Goal: Task Accomplishment & Management: Manage account settings

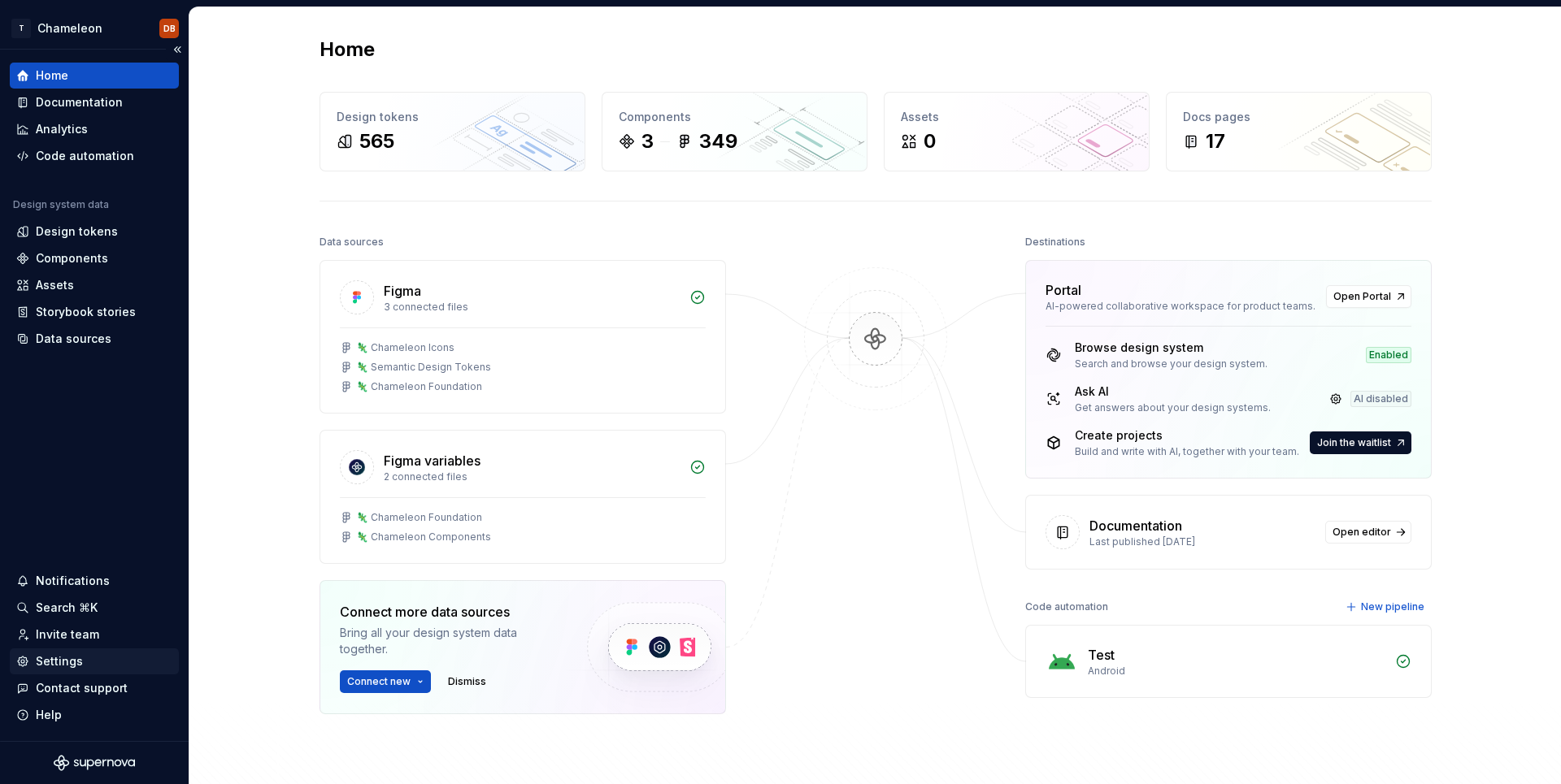
click at [74, 658] on div "Settings" at bounding box center [60, 662] width 47 height 16
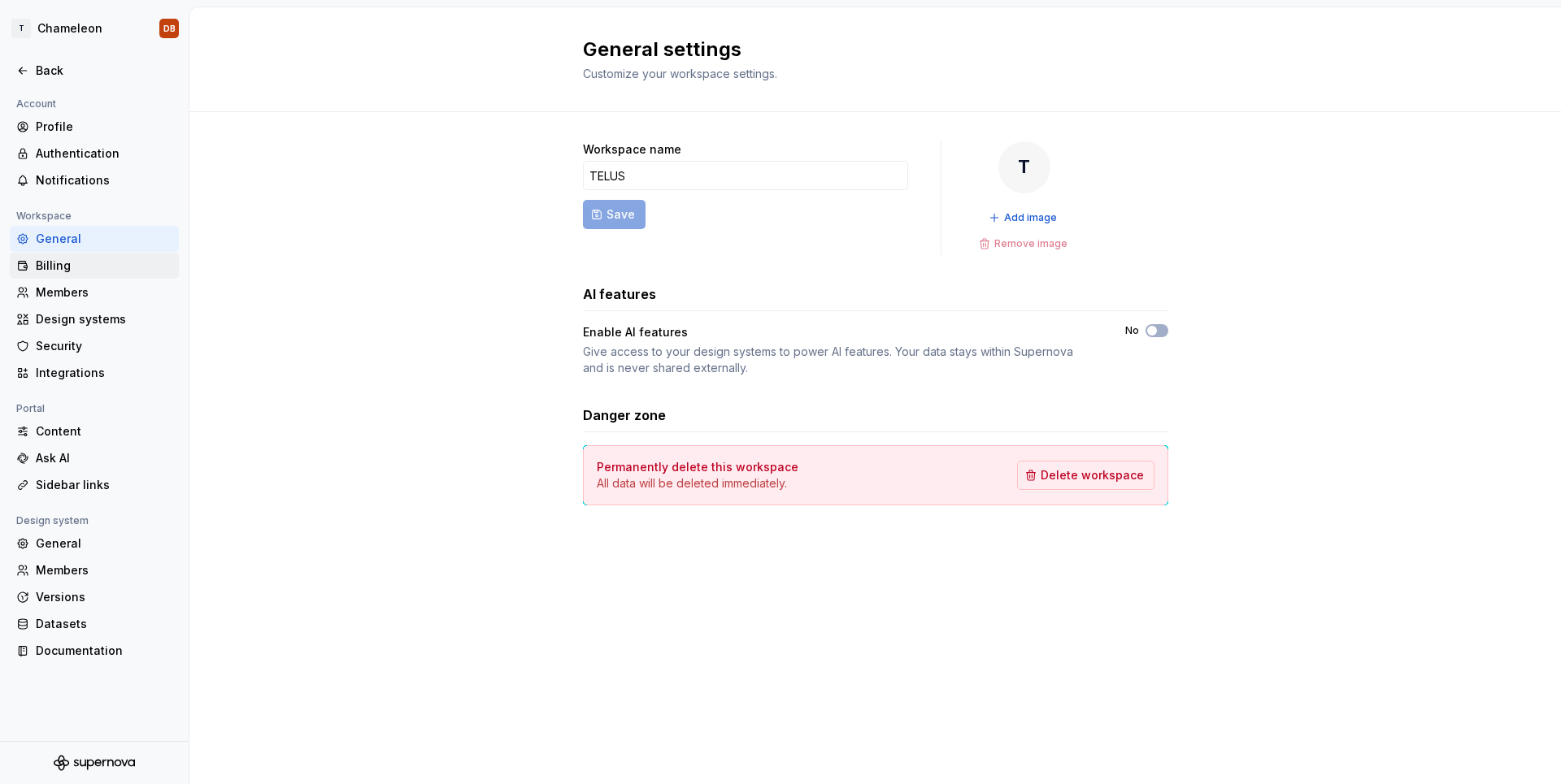
click at [76, 260] on div "Billing" at bounding box center [104, 266] width 137 height 16
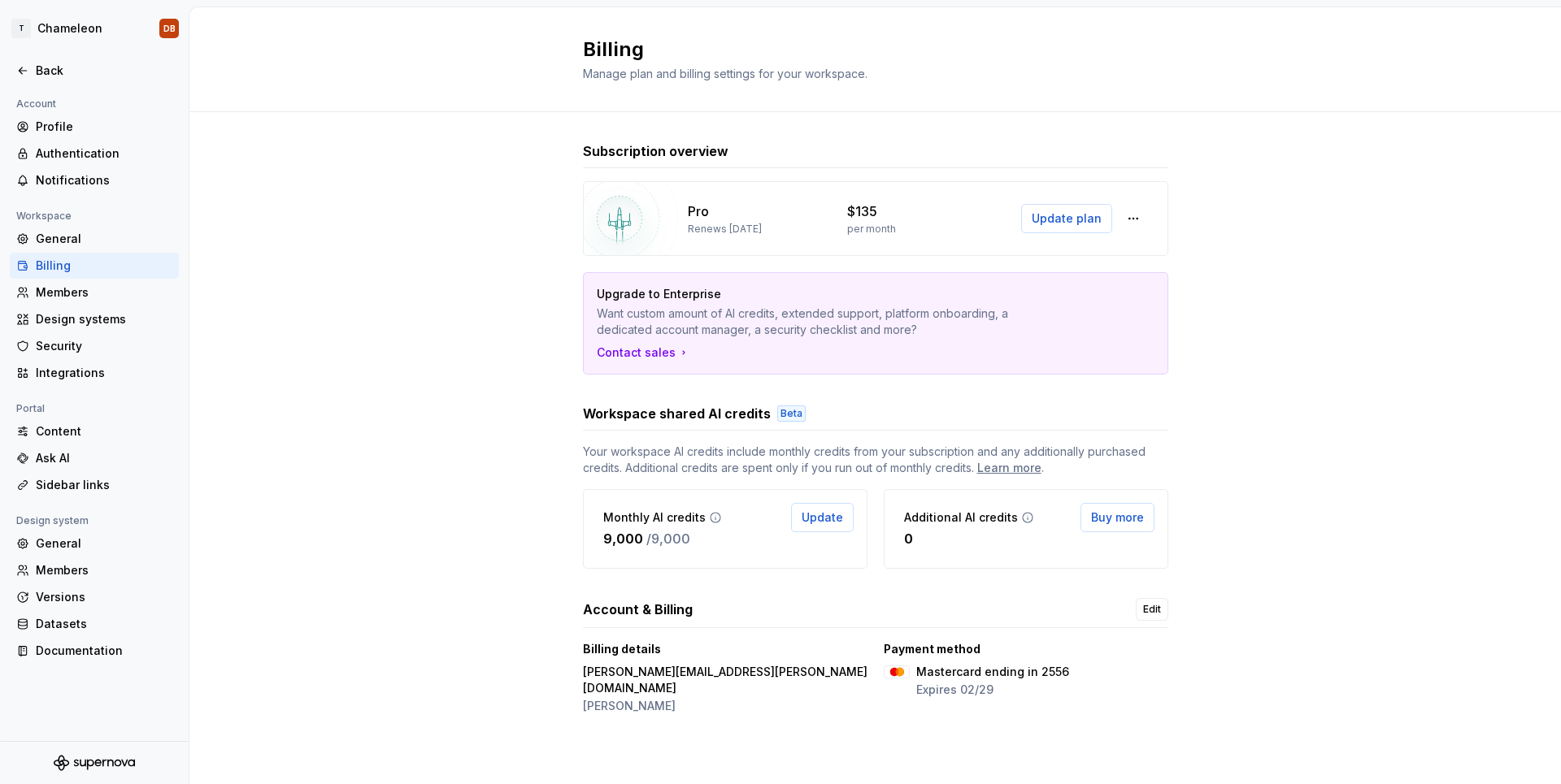
click at [680, 308] on p "Want custom amount of AI credits, extended support, platform onboarding, a dedi…" at bounding box center [818, 322] width 444 height 33
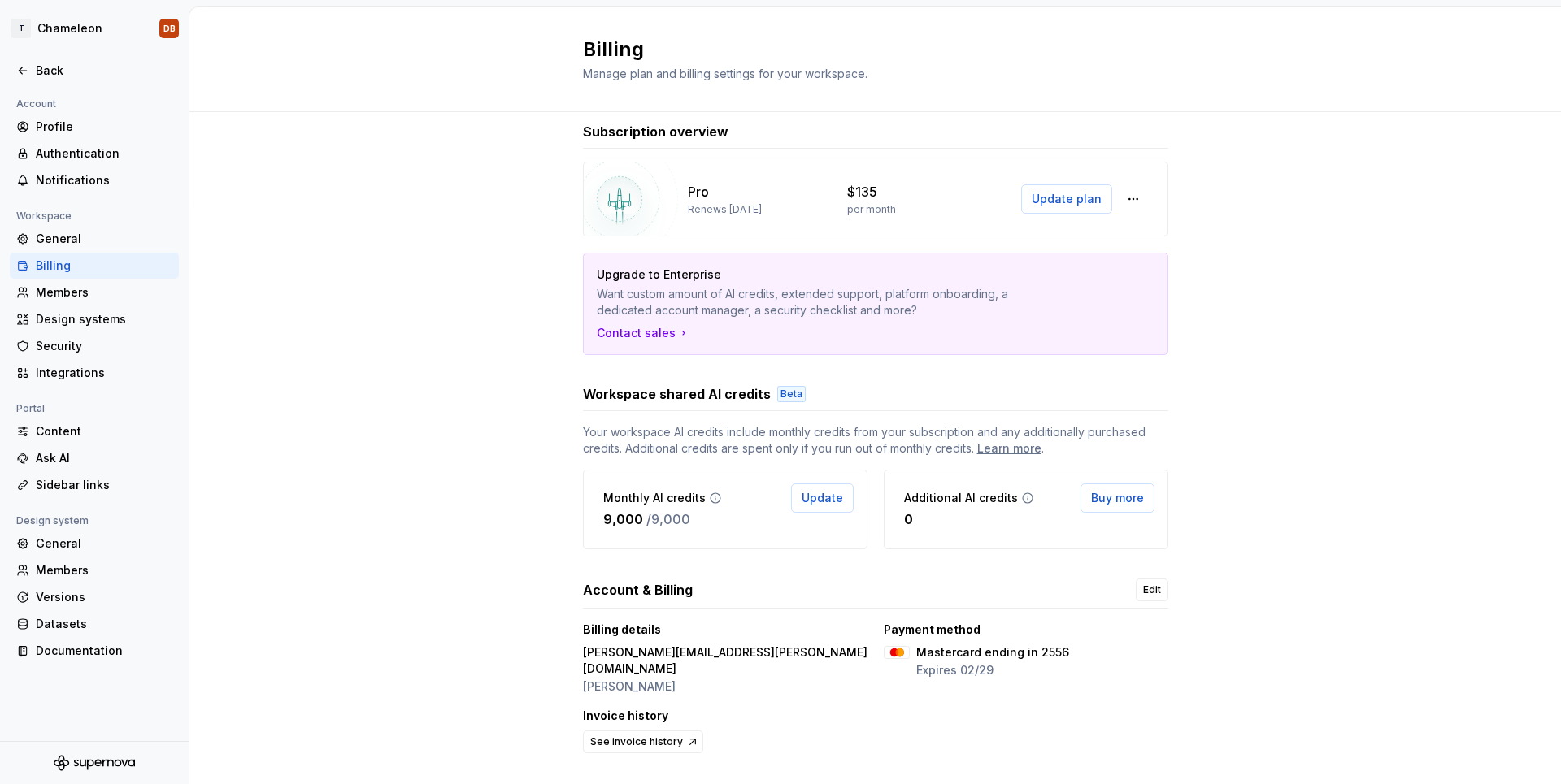
scroll to position [37, 0]
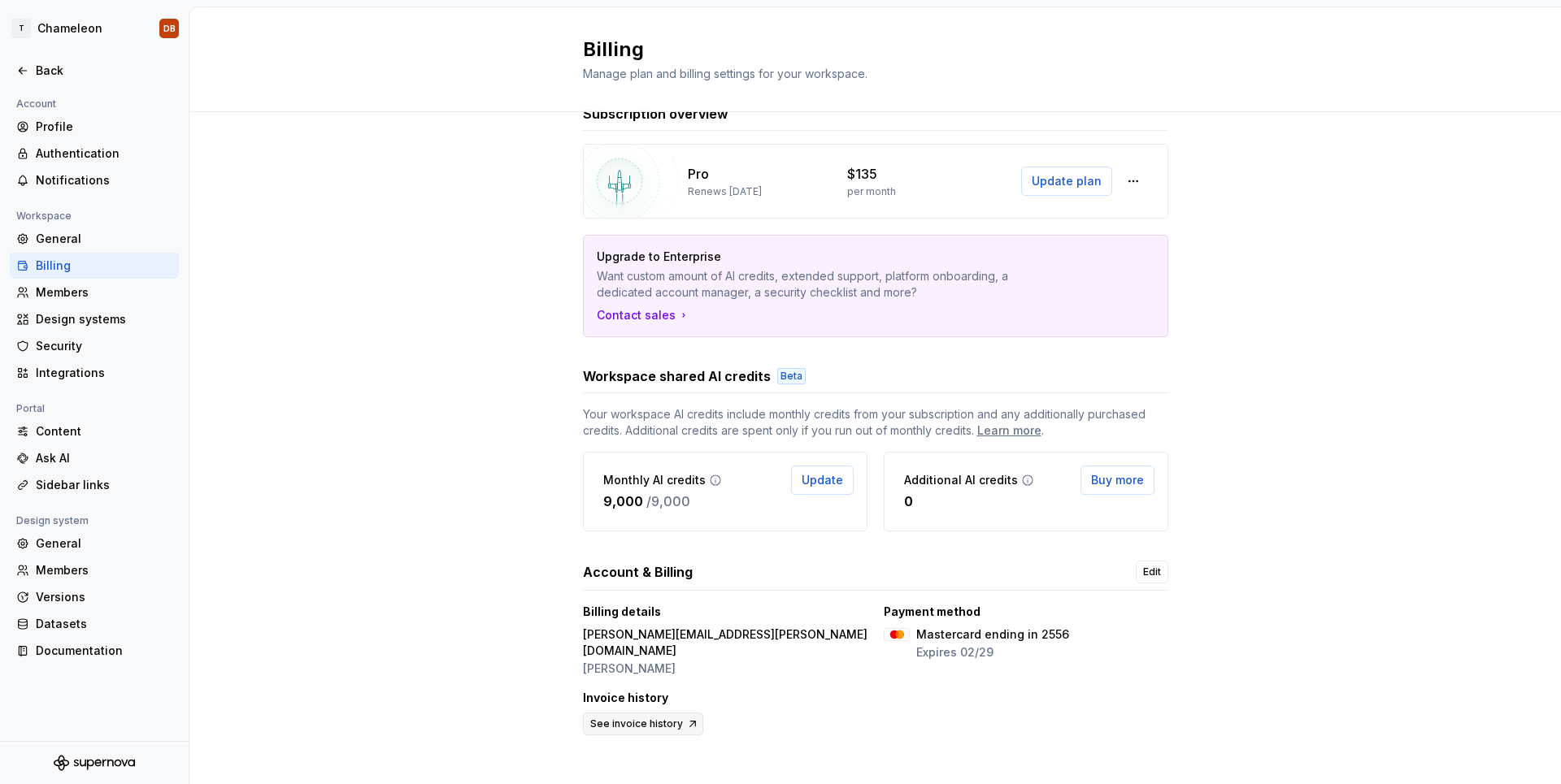
click at [670, 718] on span "See invoice history" at bounding box center [636, 724] width 92 height 13
